Goal: Information Seeking & Learning: Learn about a topic

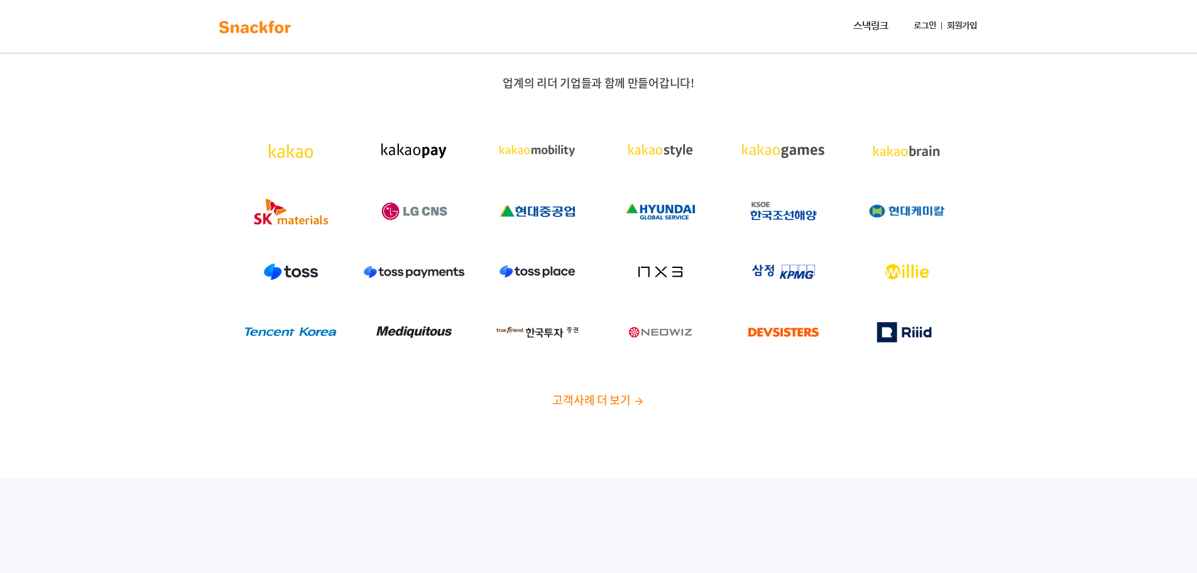
drag, startPoint x: 942, startPoint y: 297, endPoint x: 920, endPoint y: 297, distance: 21.4
click at [942, 297] on div at bounding box center [906, 271] width 123 height 60
click at [940, 290] on img at bounding box center [906, 271] width 113 height 50
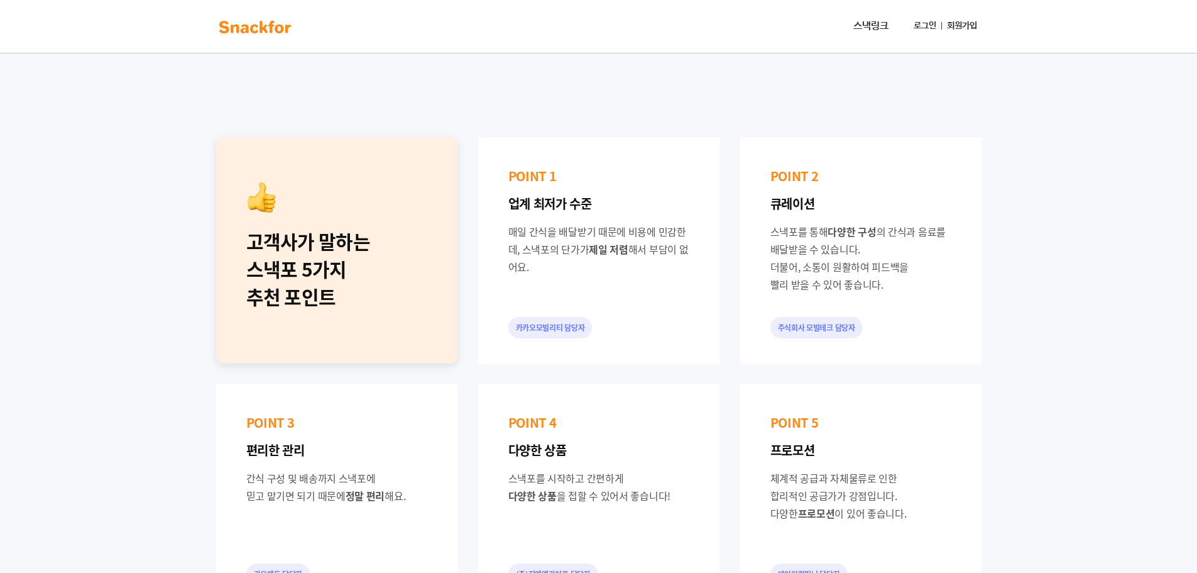
scroll to position [440, 0]
click at [354, 206] on div at bounding box center [336, 199] width 181 height 30
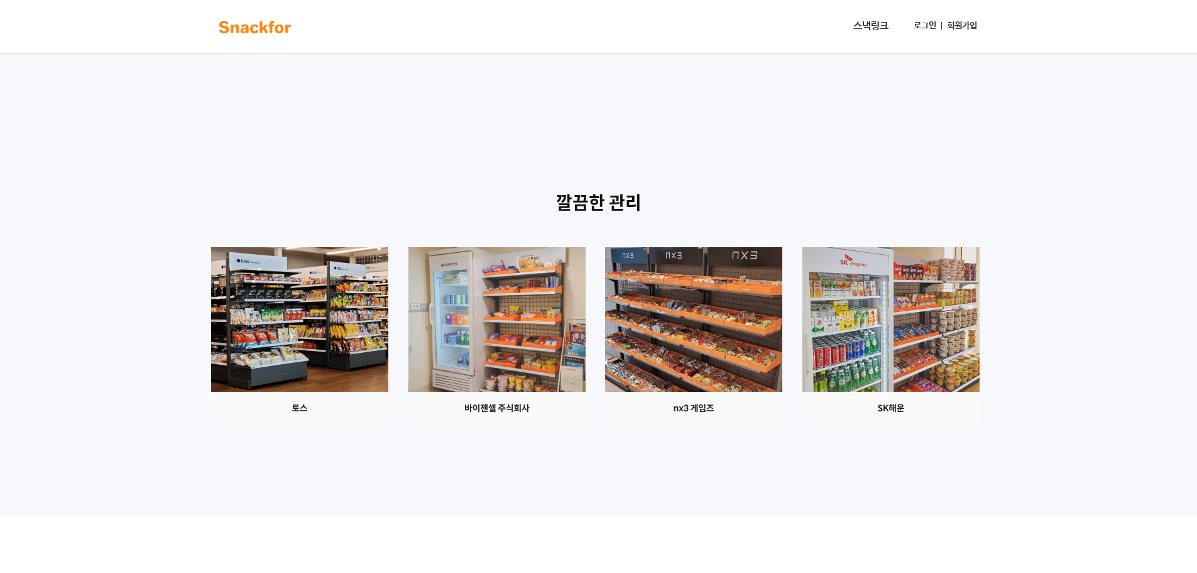
scroll to position [1174, 0]
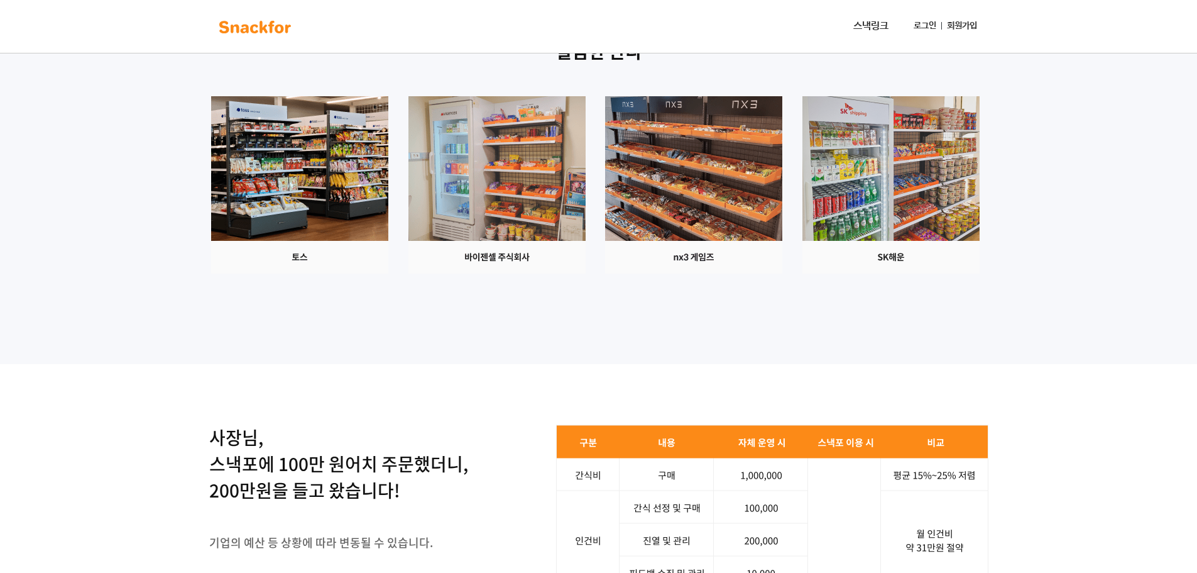
click at [803, 273] on img at bounding box center [891, 184] width 177 height 177
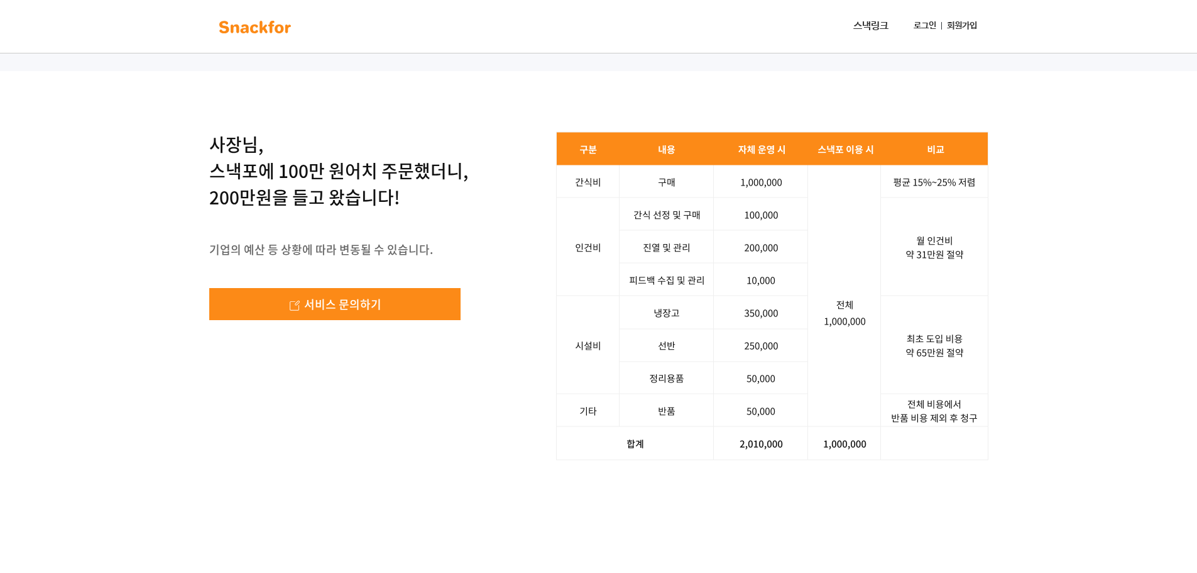
scroll to position [1614, 0]
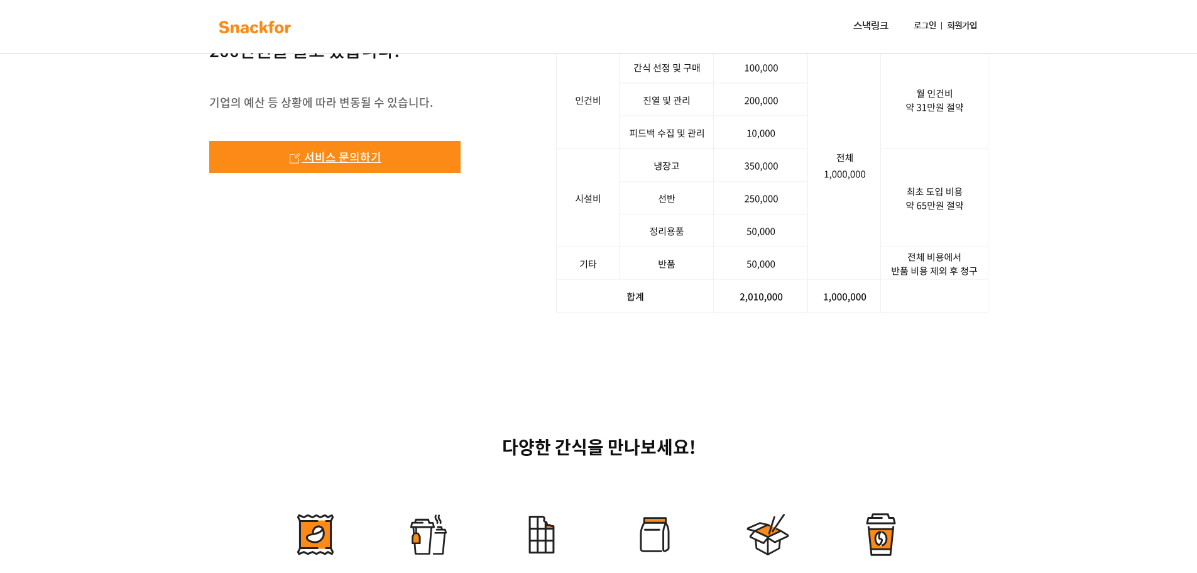
click at [378, 165] on span "서비스 문의하기" at bounding box center [342, 156] width 77 height 17
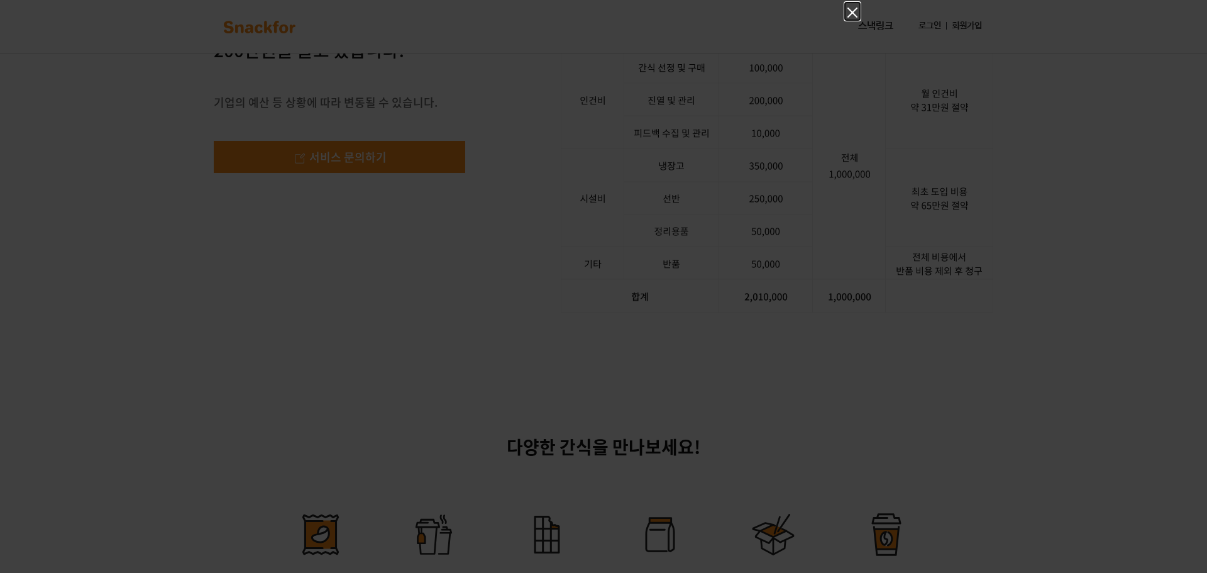
click at [846, 9] on icon "Close" at bounding box center [852, 12] width 15 height 15
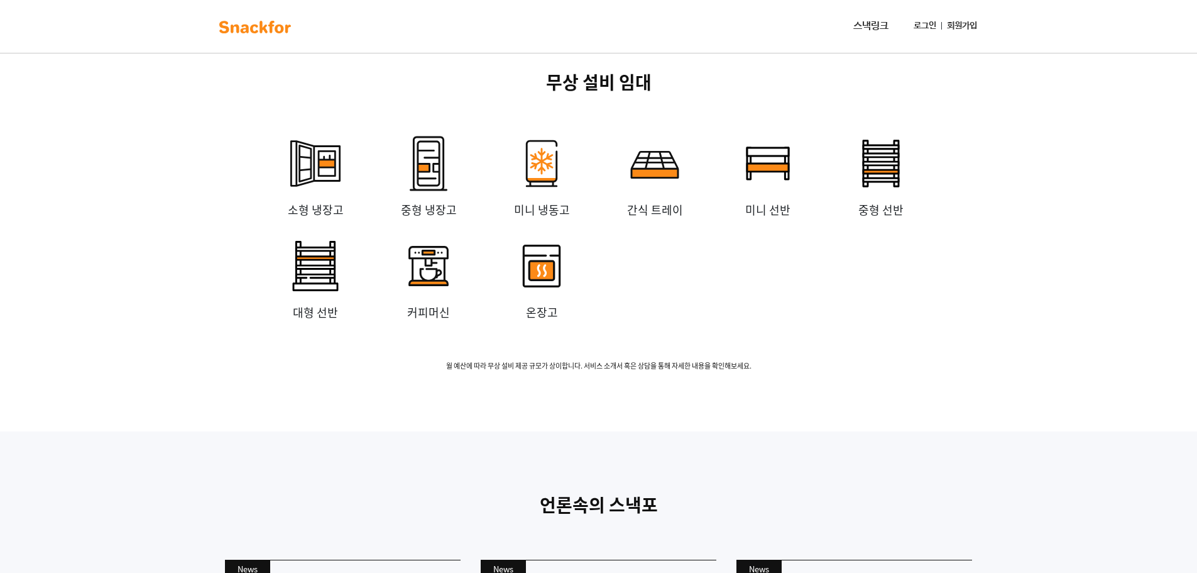
scroll to position [2451, 0]
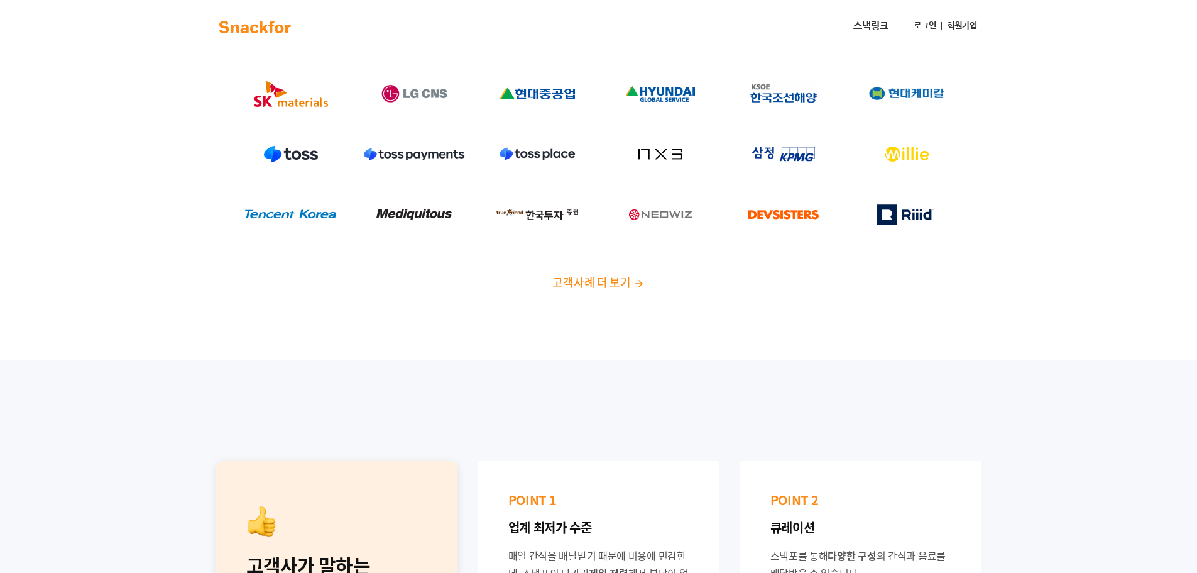
scroll to position [0, 0]
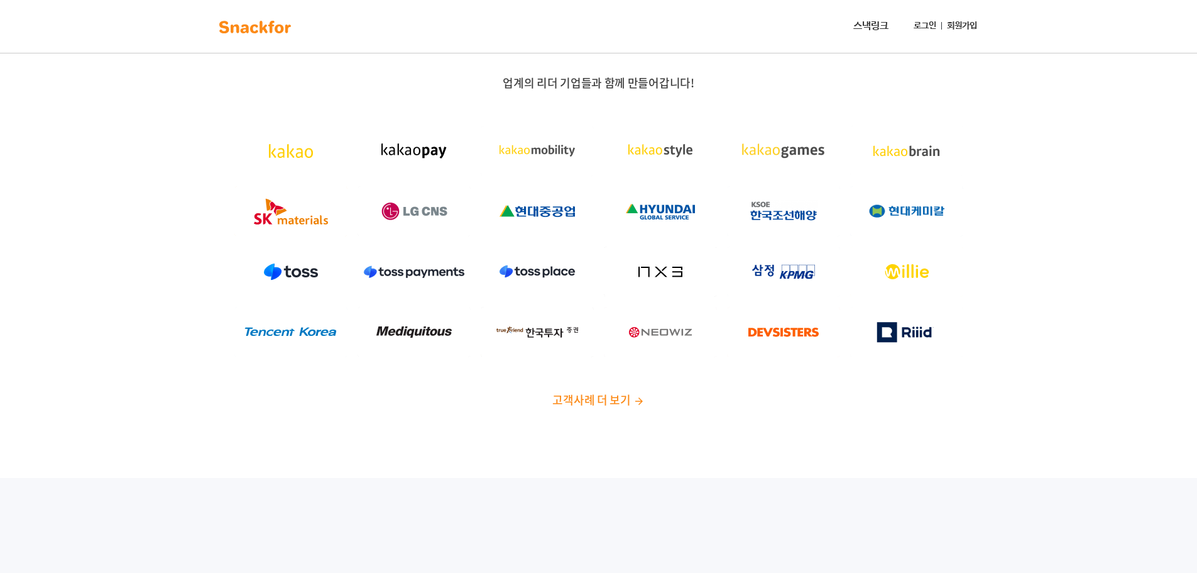
click at [866, 29] on link "스낵링크" at bounding box center [871, 26] width 45 height 25
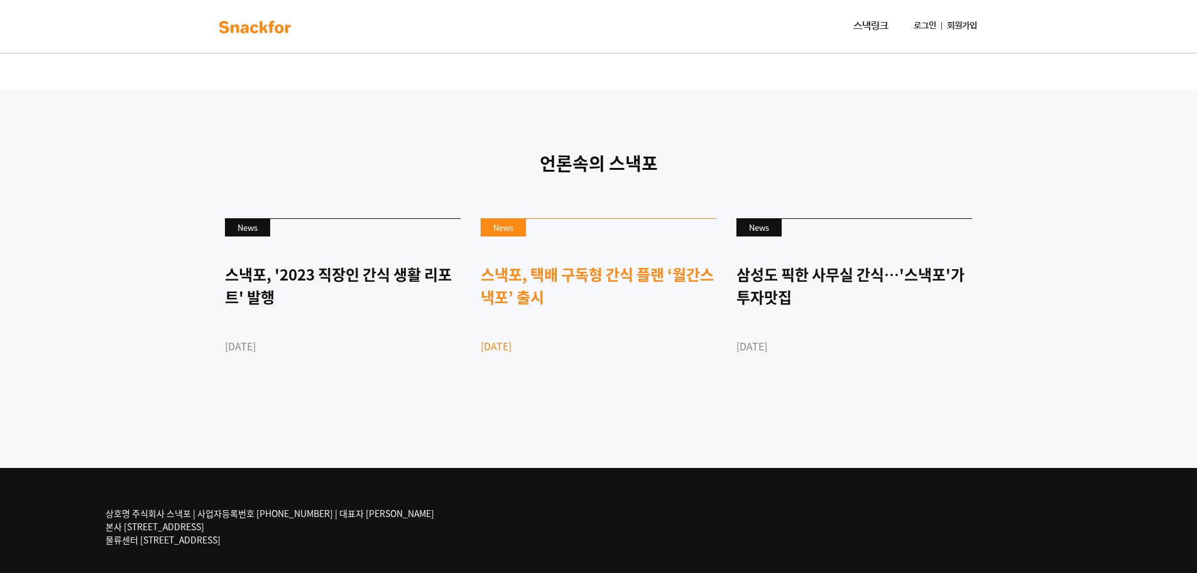
scroll to position [3037, 0]
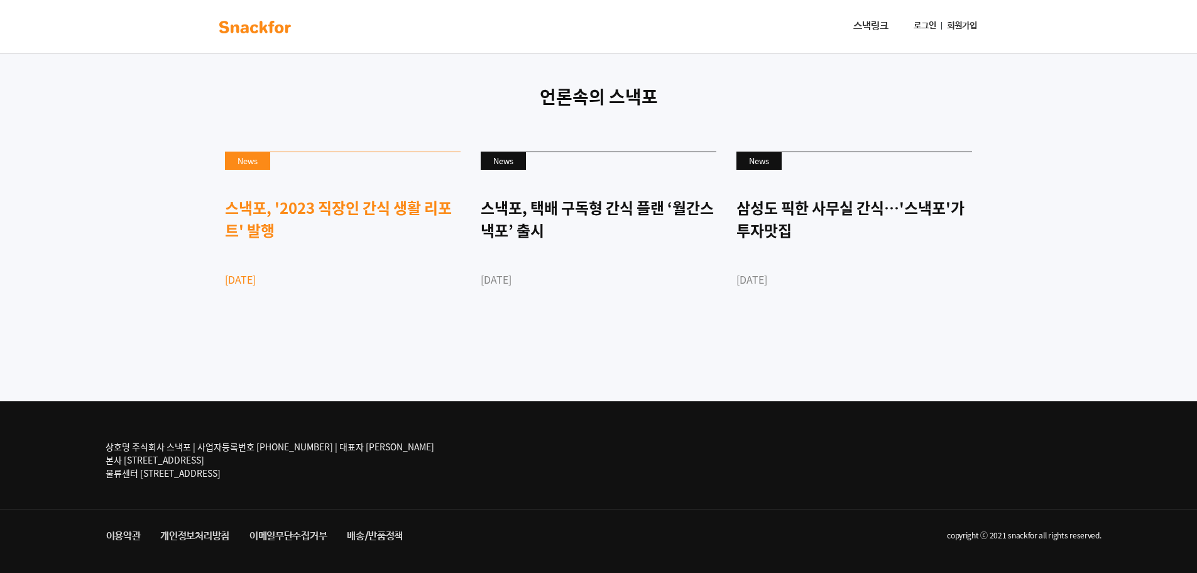
click at [328, 192] on link "News 스낵포, '2023 직장인 간식 생활 리포트' 발행 2023-03-28" at bounding box center [343, 240] width 236 height 179
click at [1018, 129] on div "언론속의 스낵포 News 스낵포, '2023 직장인 간식 생활 리포트' 발행 2023-03-28 News 스낵포, 택배 구독형 간식 플랜 ‘월…" at bounding box center [598, 212] width 1197 height 378
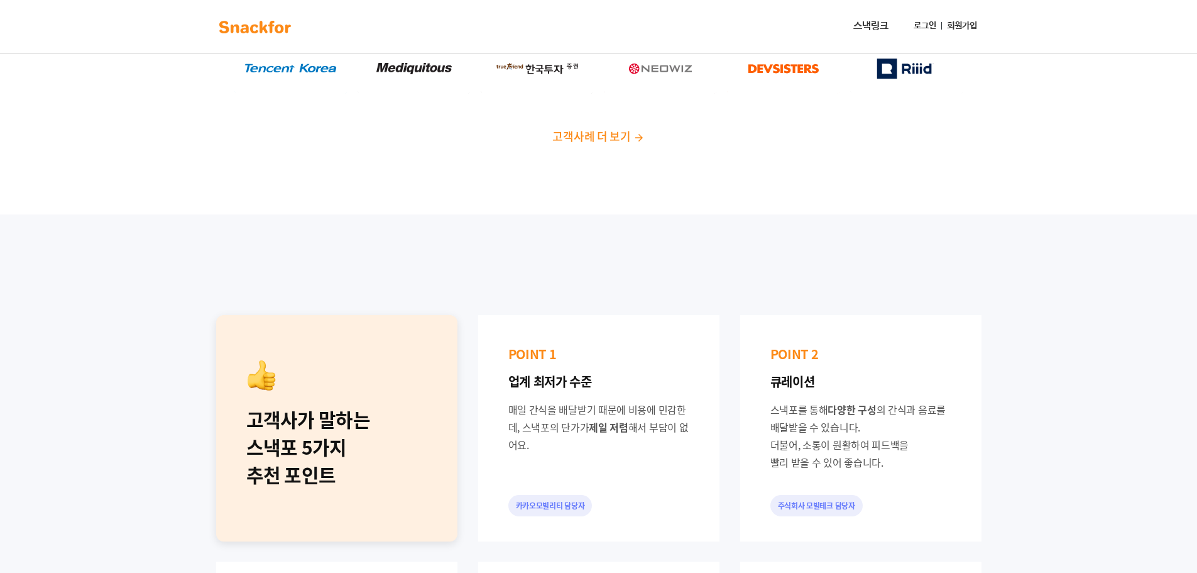
scroll to position [294, 0]
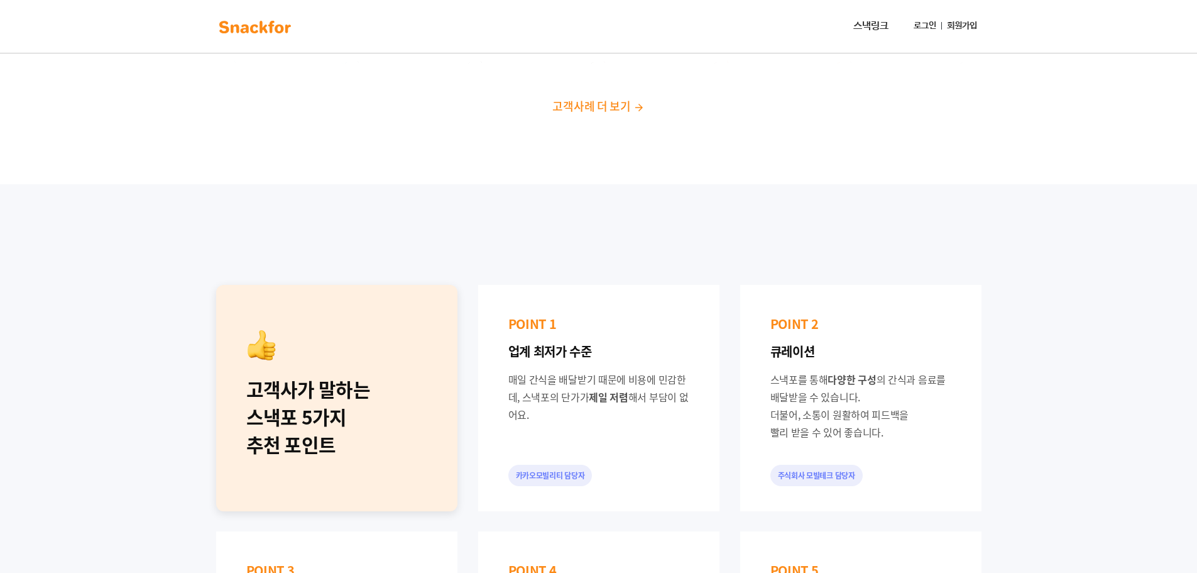
click at [597, 99] on span "고객사례 더 보기" at bounding box center [592, 105] width 78 height 17
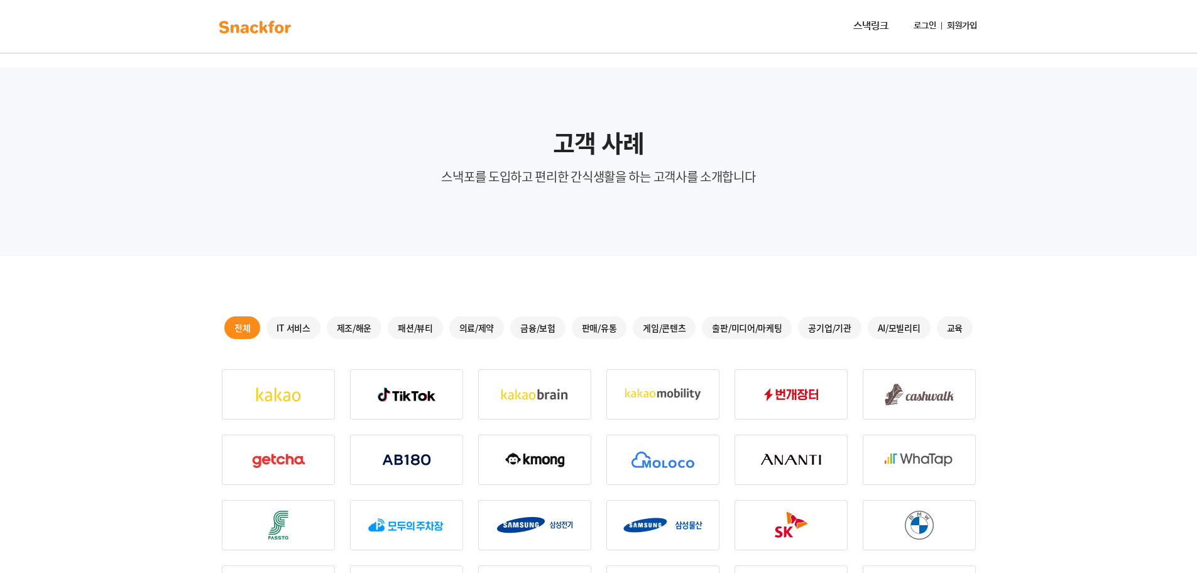
click at [471, 329] on div "의료/제약" at bounding box center [476, 327] width 55 height 23
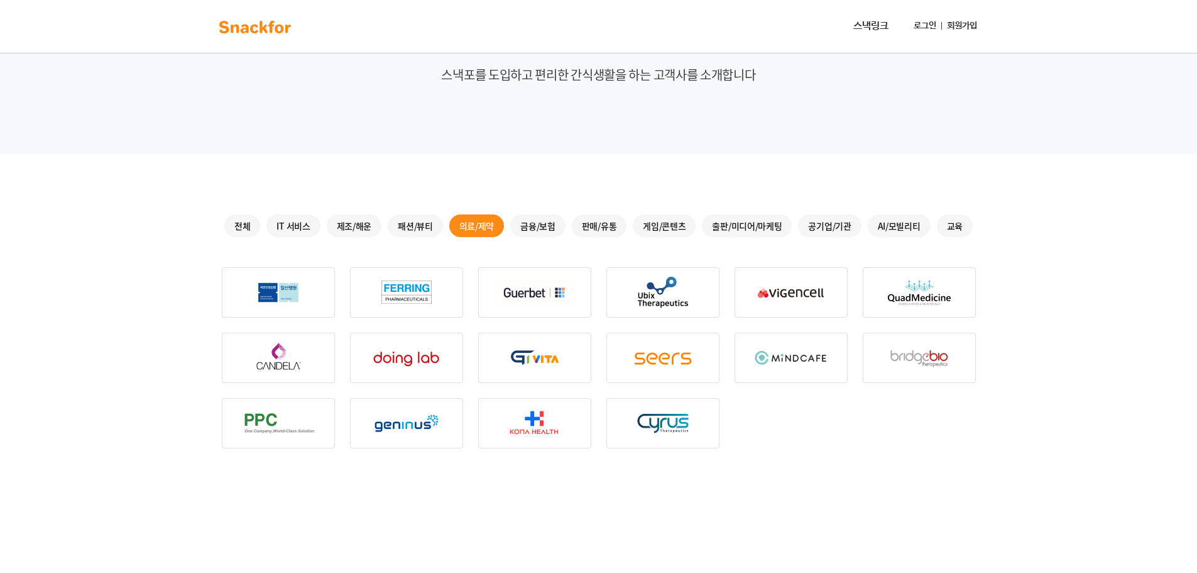
scroll to position [146, 0]
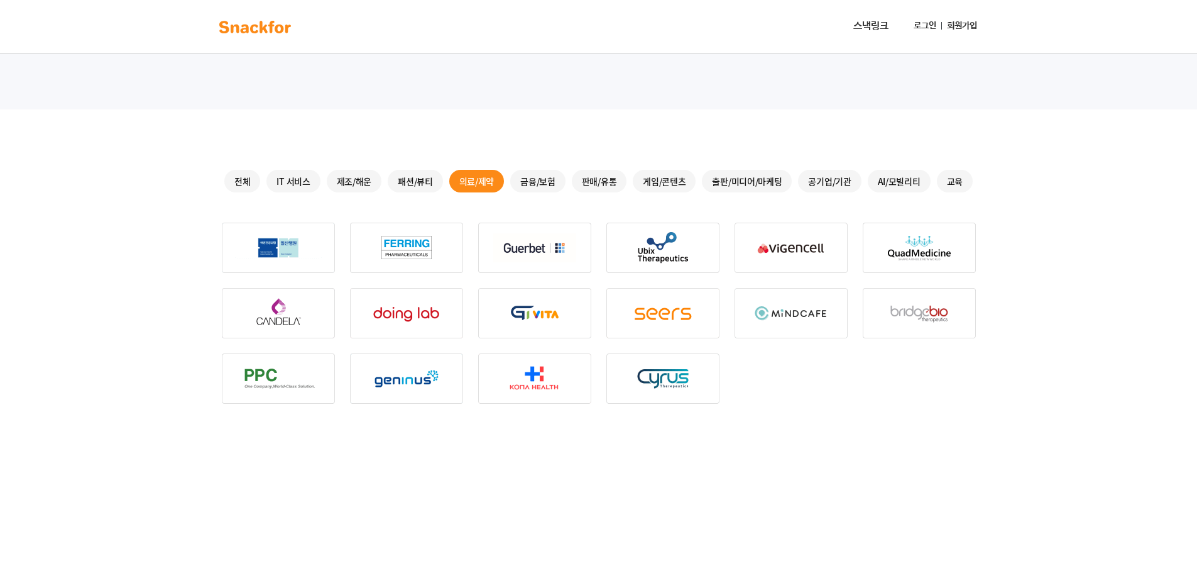
click at [551, 180] on div "금융/보험" at bounding box center [537, 181] width 55 height 23
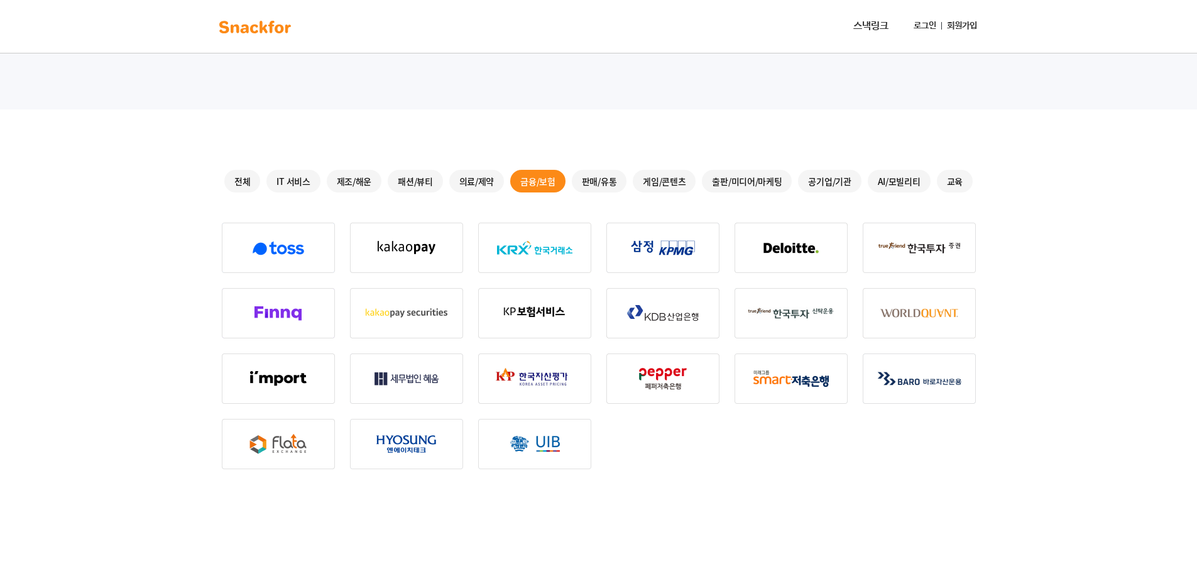
click at [597, 186] on div "판매/유통" at bounding box center [599, 181] width 55 height 23
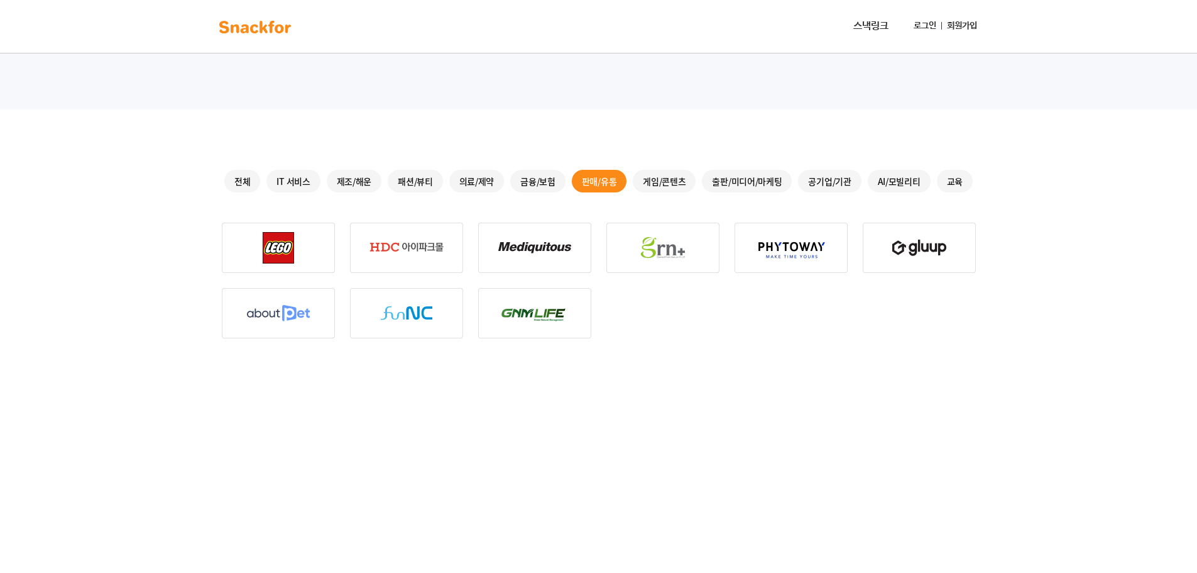
click at [663, 180] on div "게임/콘텐츠" at bounding box center [664, 181] width 63 height 23
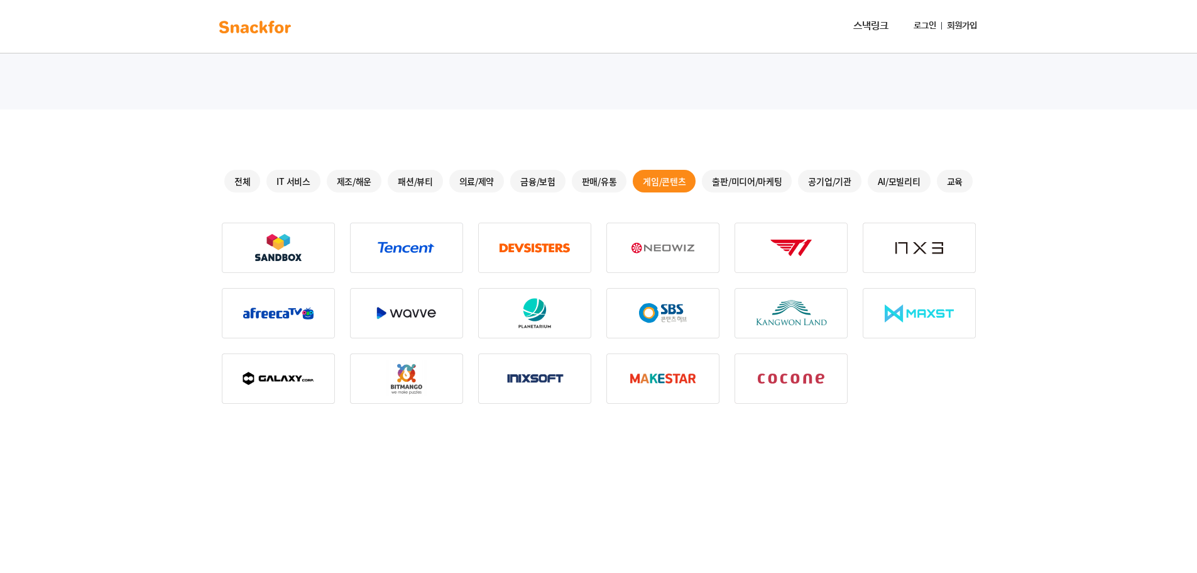
click at [739, 177] on div "출판/미디어/마케팅" at bounding box center [747, 181] width 90 height 23
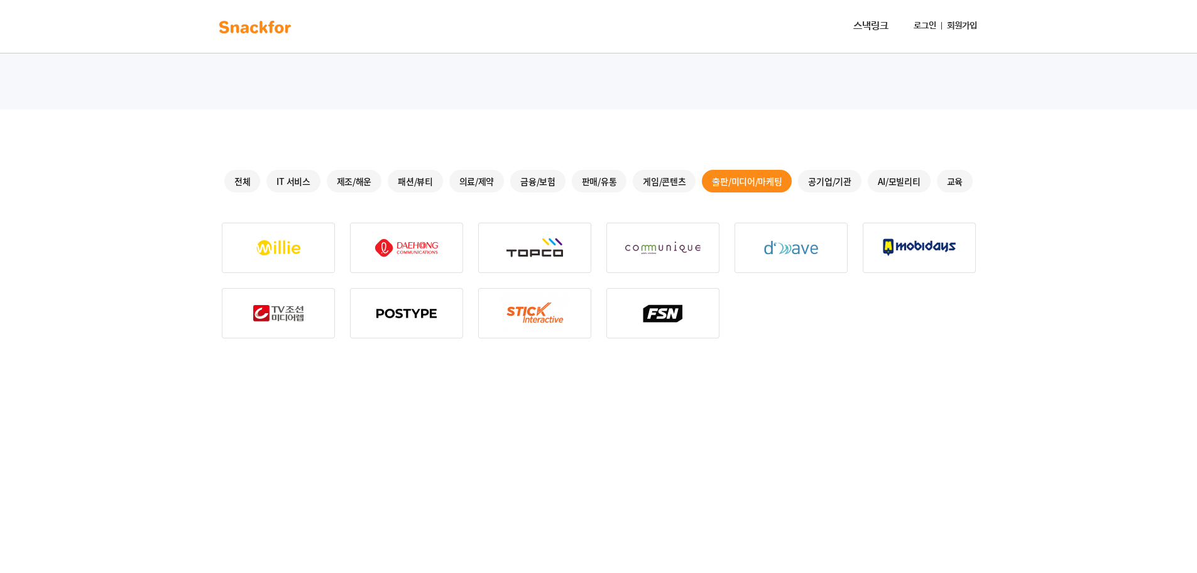
click at [839, 183] on div "공기업/기관" at bounding box center [829, 181] width 63 height 23
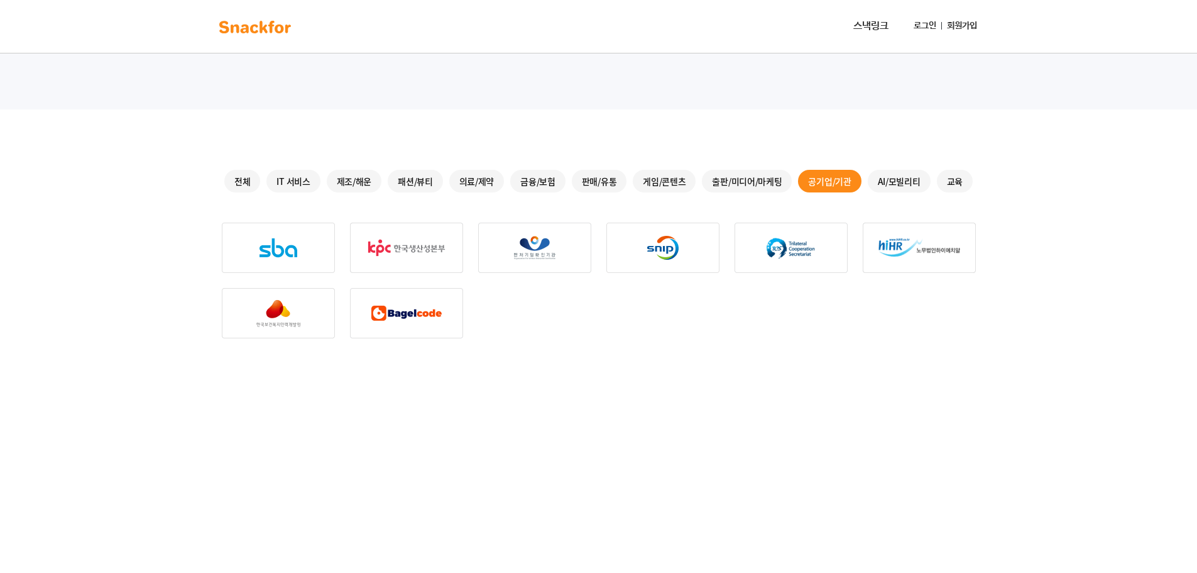
click at [896, 179] on div "AI/모빌리티" at bounding box center [899, 181] width 63 height 23
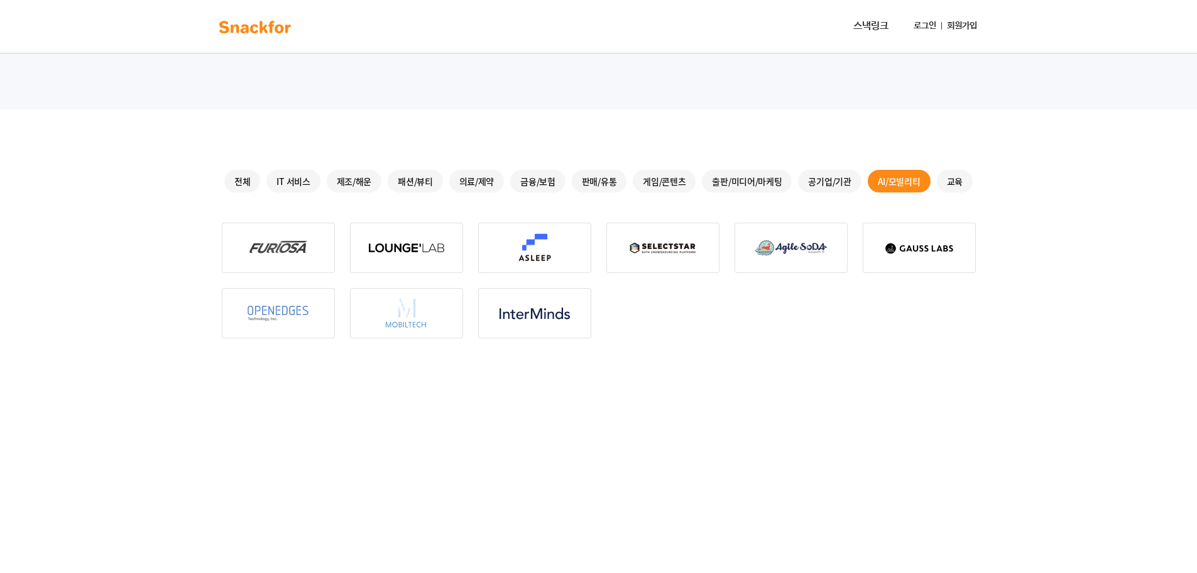
click at [979, 180] on div "전체 IT 서비스 제조/해운 패션/뷰티 의료/제약 금융/보험 판매/유통 게임/콘텐츠 출판/미디어/마케팅 공기업/기관 AI/모빌리티 교육" at bounding box center [599, 423] width 795 height 629
click at [960, 180] on div "교육" at bounding box center [955, 181] width 36 height 23
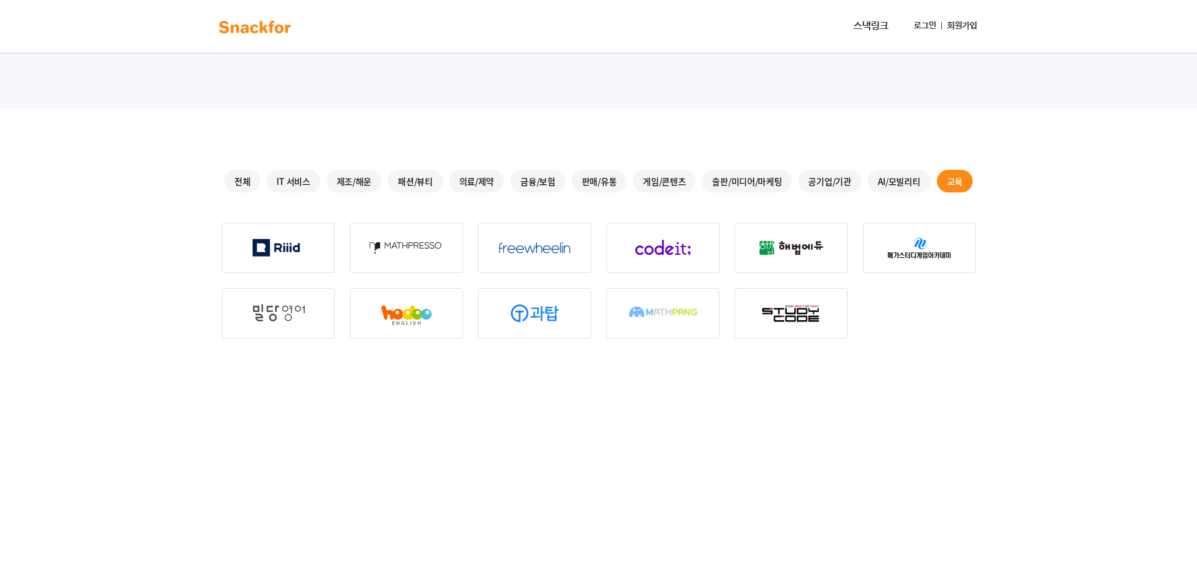
click at [333, 176] on div "제조/해운" at bounding box center [354, 181] width 55 height 23
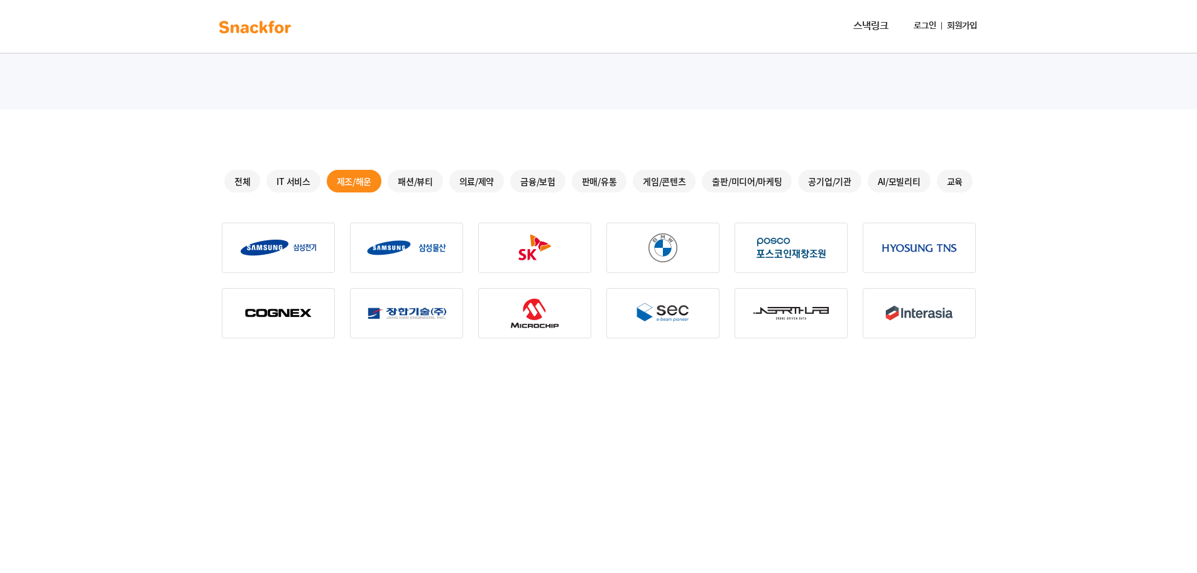
drag, startPoint x: 294, startPoint y: 184, endPoint x: 286, endPoint y: 184, distance: 7.5
click at [292, 184] on div "IT 서비스" at bounding box center [293, 181] width 53 height 23
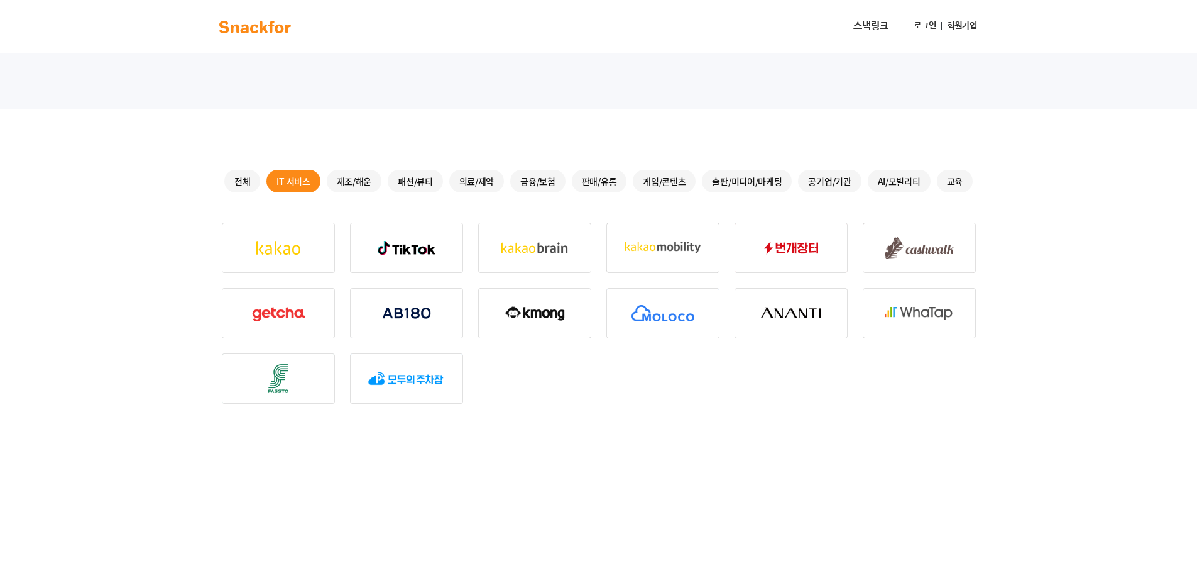
click at [356, 175] on div "제조/해운" at bounding box center [354, 181] width 55 height 23
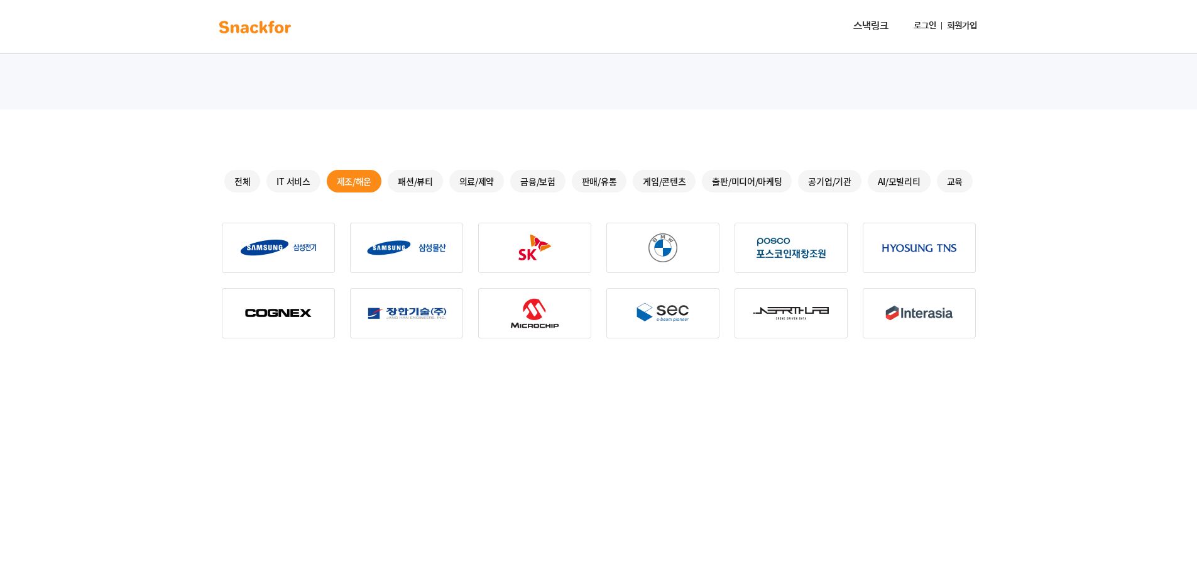
click at [423, 173] on div "패션/뷰티" at bounding box center [415, 181] width 55 height 23
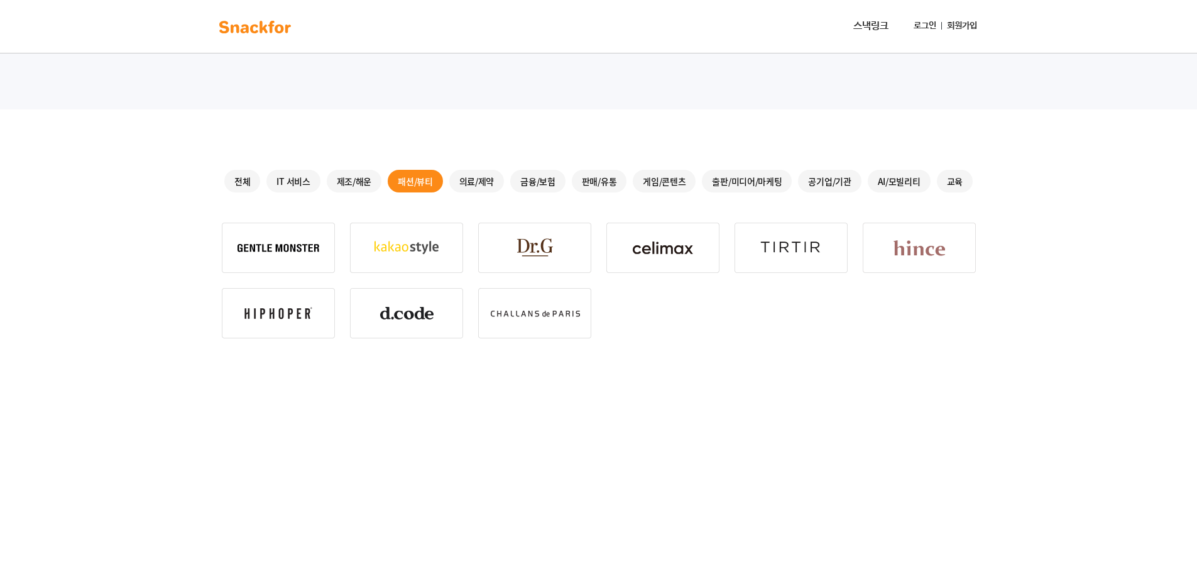
click at [485, 171] on div "의료/제약" at bounding box center [476, 181] width 55 height 23
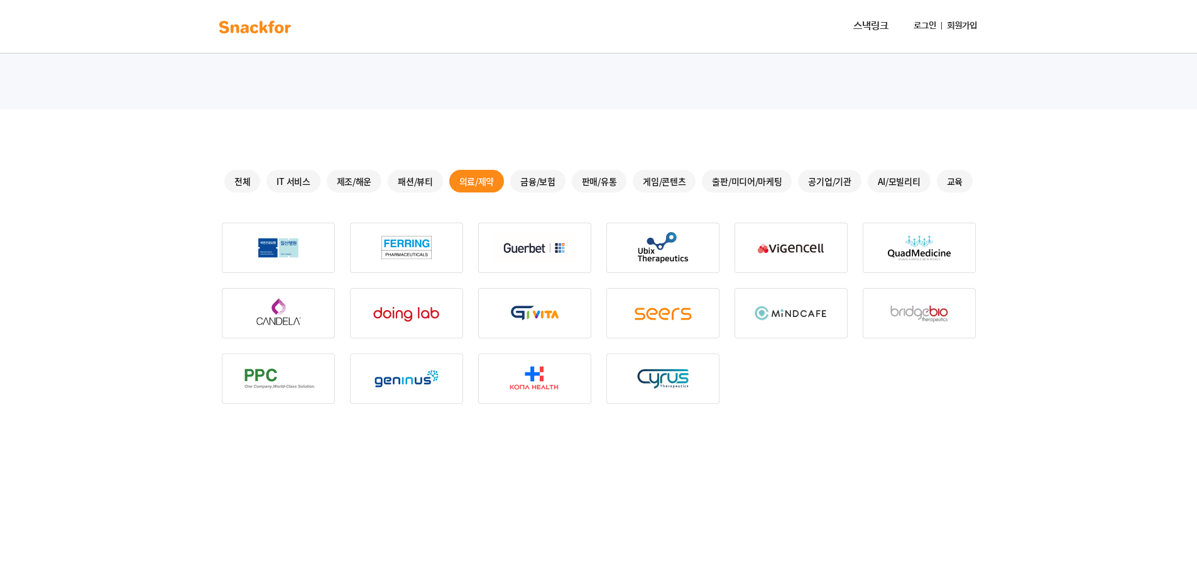
scroll to position [0, 0]
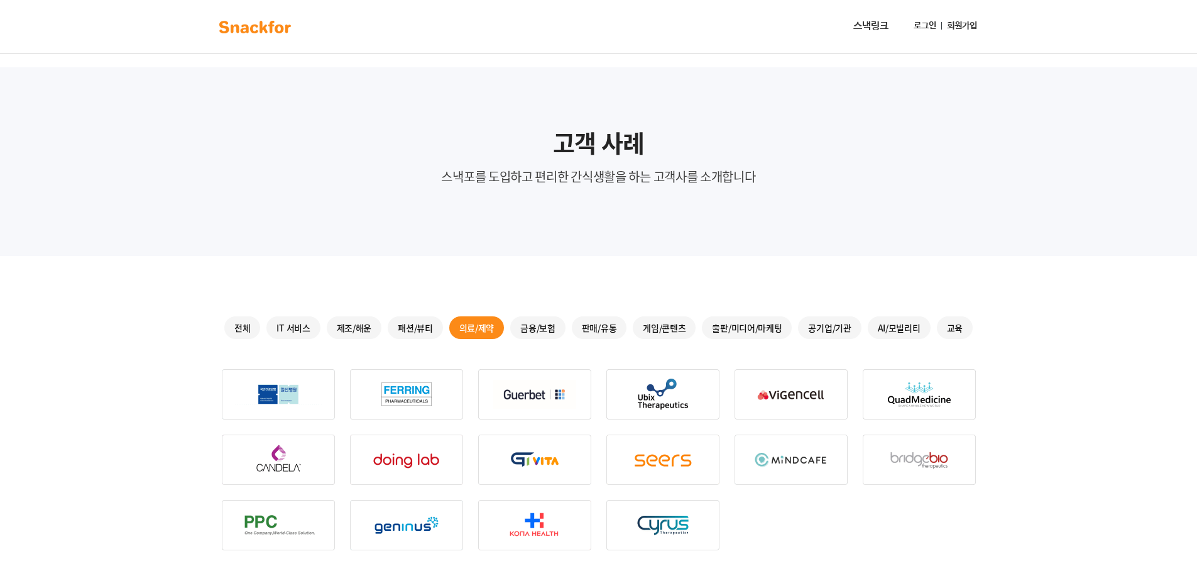
click at [38, 38] on nav "스낵링크 로그인 회원가입" at bounding box center [598, 26] width 1197 height 53
